Goal: Task Accomplishment & Management: Use online tool/utility

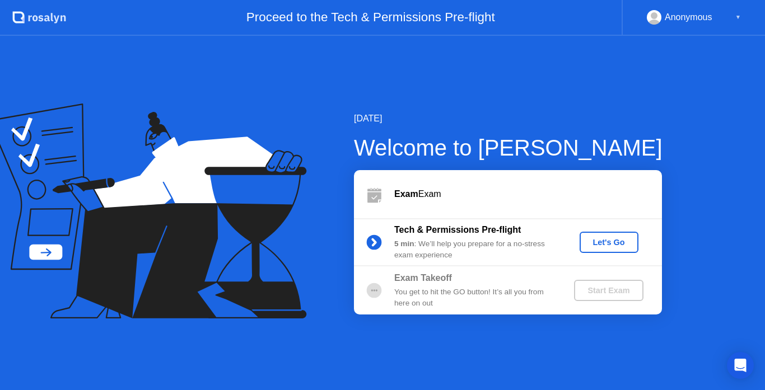
click at [602, 244] on div "Let's Go" at bounding box center [609, 242] width 50 height 9
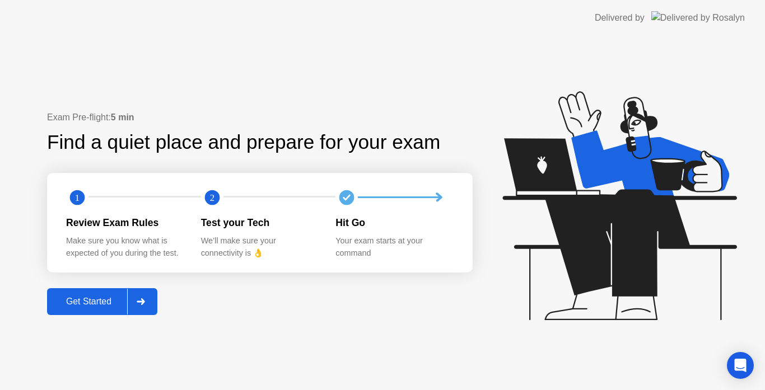
click at [91, 297] on div "Get Started" at bounding box center [88, 302] width 77 height 10
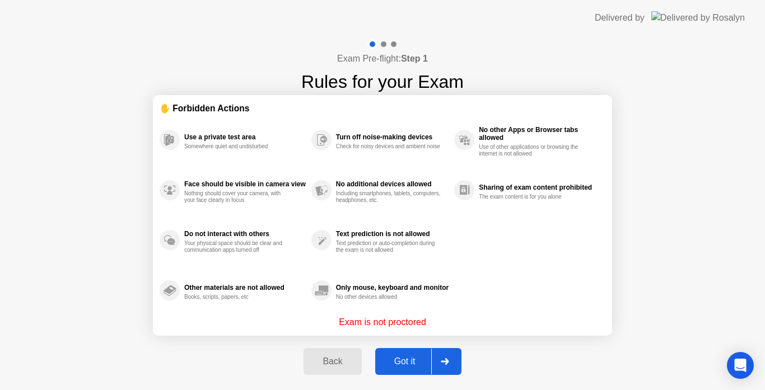
click at [400, 362] on div "Got it" at bounding box center [405, 362] width 53 height 10
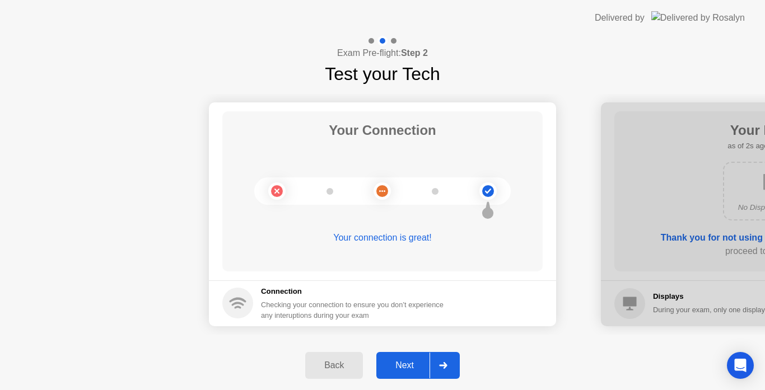
click at [400, 362] on div "Next" at bounding box center [405, 366] width 50 height 10
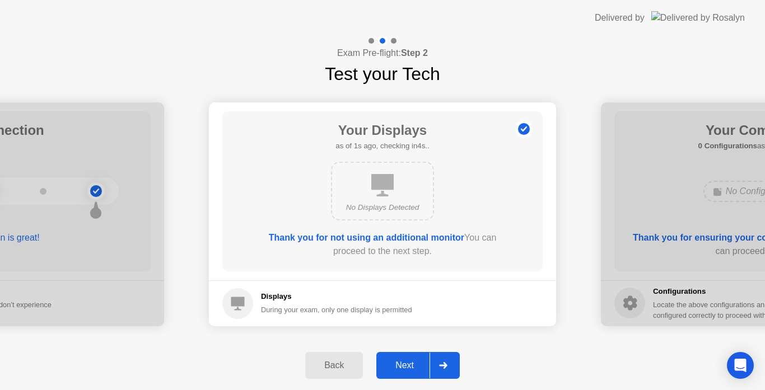
click at [400, 362] on div "Next" at bounding box center [405, 366] width 50 height 10
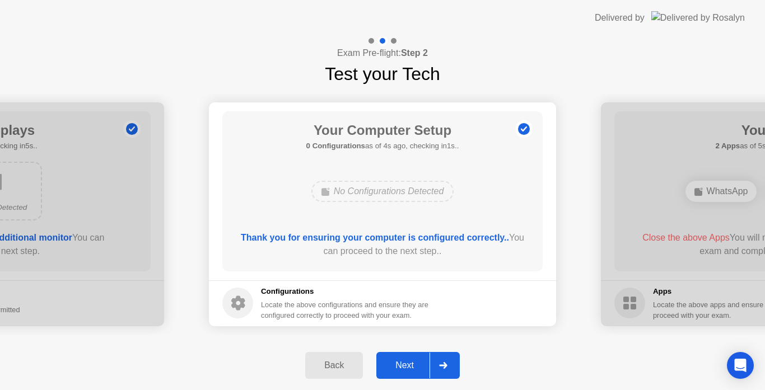
click at [400, 362] on div "Next" at bounding box center [405, 366] width 50 height 10
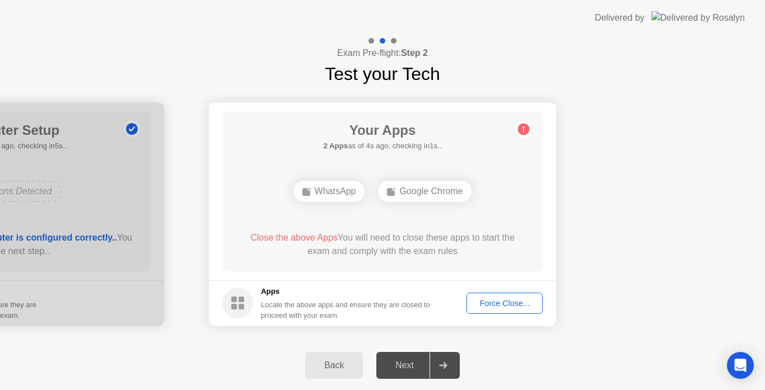
click at [329, 187] on div "WhatsApp" at bounding box center [330, 191] width 72 height 21
click at [300, 238] on span "Close the above Apps" at bounding box center [293, 238] width 87 height 10
click at [494, 305] on div "Force Close..." at bounding box center [505, 303] width 68 height 9
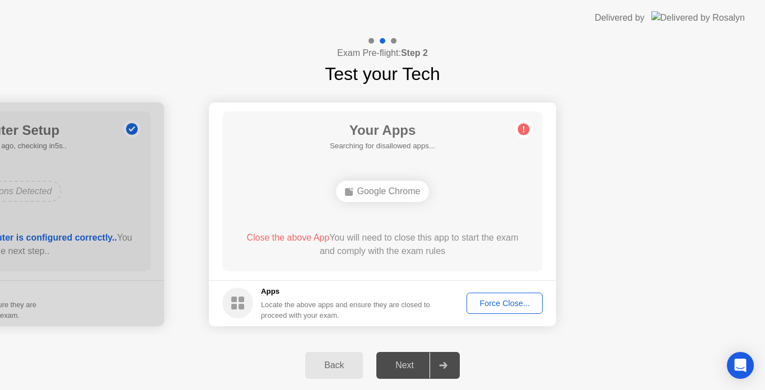
click at [297, 238] on span "Close the above App" at bounding box center [287, 238] width 83 height 10
click at [495, 314] on footer "Apps Locate the above apps and ensure they are closed to proceed with your exam…" at bounding box center [382, 304] width 347 height 46
click at [497, 304] on div "Force Close..." at bounding box center [505, 303] width 68 height 9
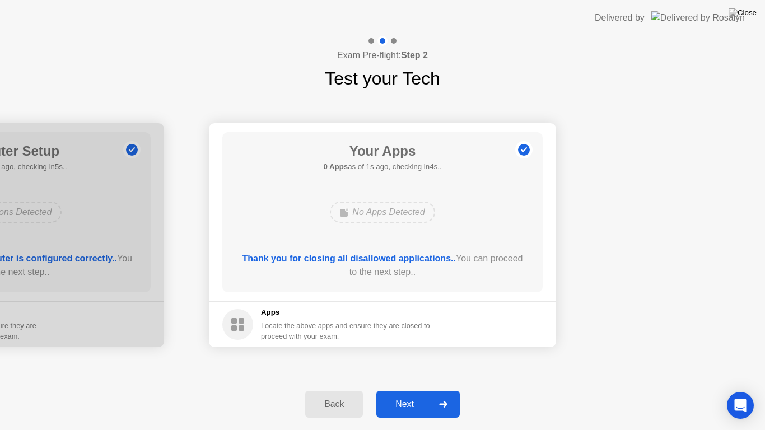
click at [412, 390] on div "Next" at bounding box center [405, 404] width 50 height 10
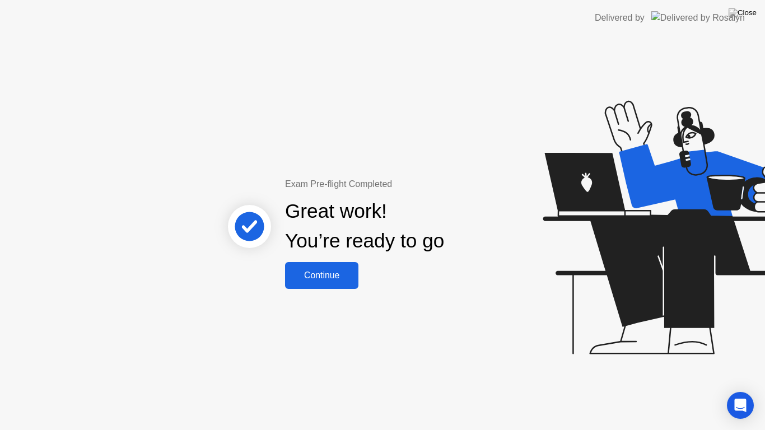
click at [333, 277] on div "Continue" at bounding box center [322, 276] width 67 height 10
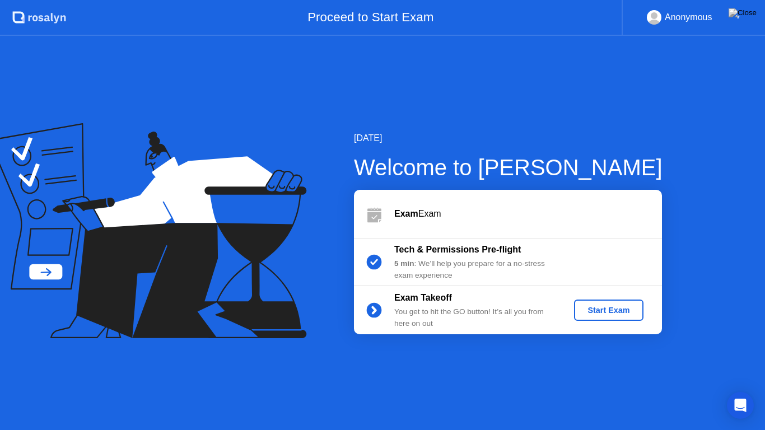
click at [611, 313] on div "Start Exam" at bounding box center [609, 310] width 60 height 9
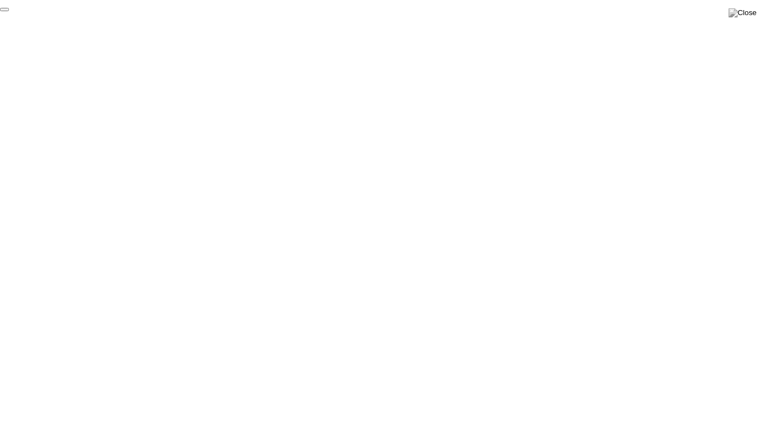
click div "End Proctoring Session"
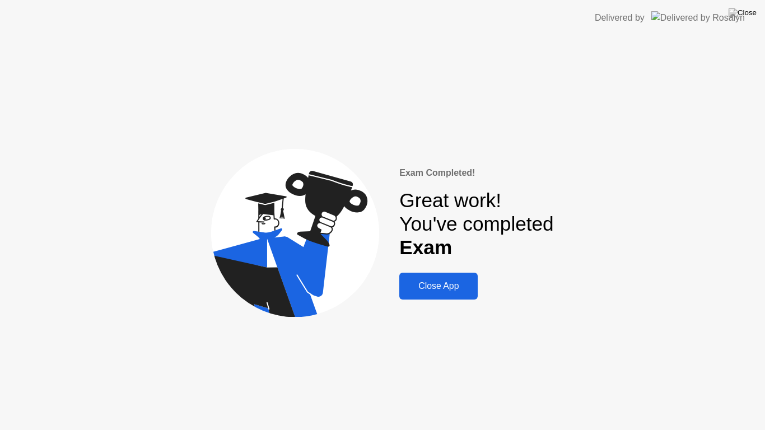
click at [459, 286] on div "Close App" at bounding box center [439, 286] width 72 height 10
